Goal: Information Seeking & Learning: Learn about a topic

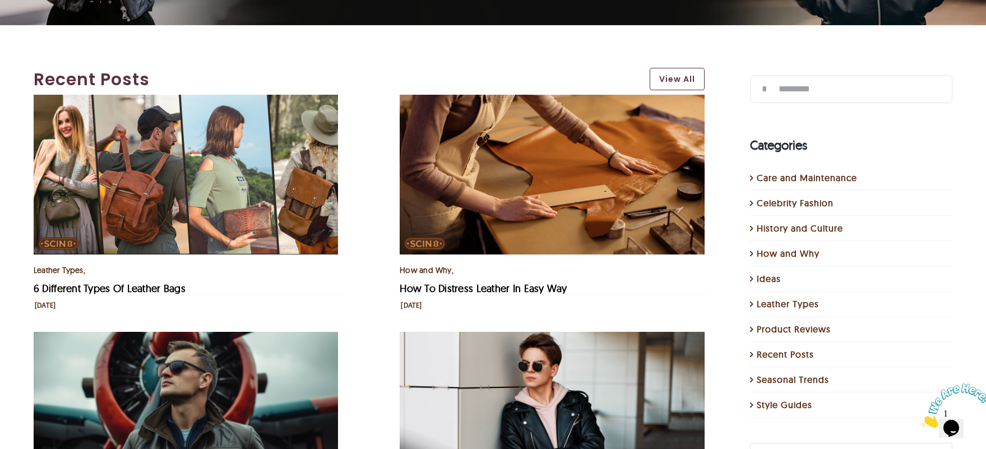
click at [551, 201] on img "How To Distress Leather In Easy Way" at bounding box center [551, 175] width 304 height 160
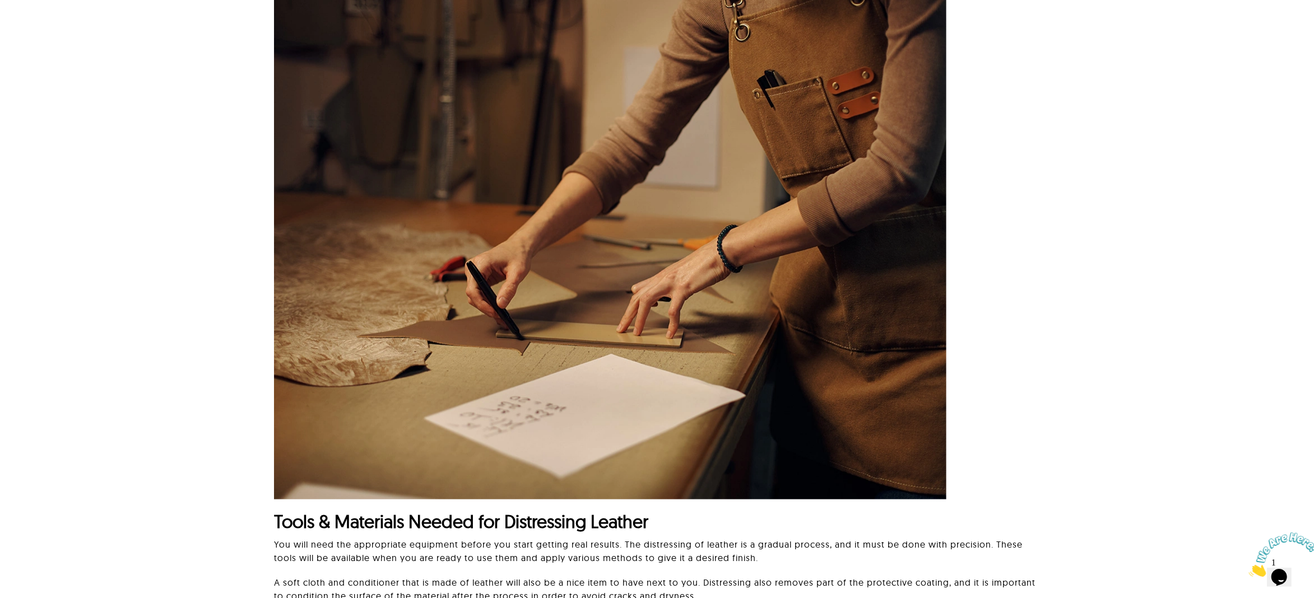
scroll to position [672, 0]
